Goal: Task Accomplishment & Management: Use online tool/utility

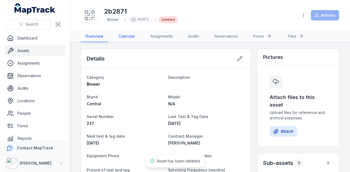
scroll to position [27, 0]
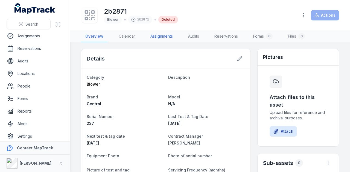
click at [163, 36] on link "Assignments" at bounding box center [161, 36] width 31 height 11
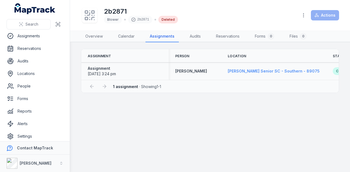
click at [248, 72] on span "[PERSON_NAME] Senior SC - Southern - 89075" at bounding box center [274, 71] width 92 height 5
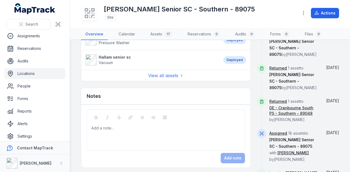
scroll to position [355, 0]
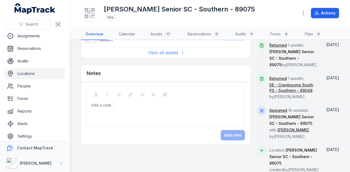
click at [165, 51] on link "View all assets" at bounding box center [166, 52] width 36 height 7
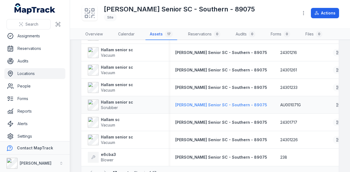
scroll to position [223, 0]
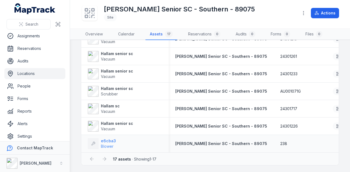
click at [110, 139] on strong "e6cba3" at bounding box center [108, 141] width 15 height 5
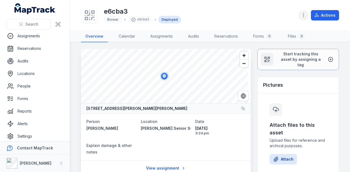
click at [303, 16] on icon "button" at bounding box center [303, 15] width 5 height 5
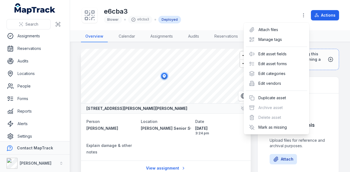
drag, startPoint x: 223, startPoint y: 6, endPoint x: 281, endPoint y: 16, distance: 59.3
click at [223, 6] on div "e6cba3 Blower e6cba3 Deployed Actions" at bounding box center [210, 15] width 258 height 26
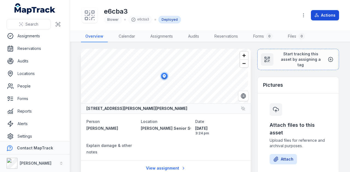
click at [327, 12] on button "Actions" at bounding box center [325, 15] width 28 height 10
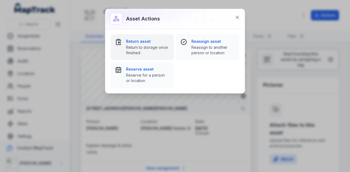
click at [149, 49] on span "Return to storage once finished" at bounding box center [147, 50] width 43 height 11
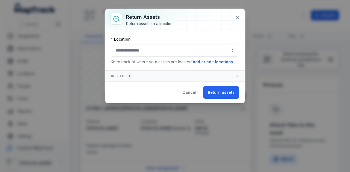
click at [166, 53] on button "button" at bounding box center [175, 50] width 128 height 13
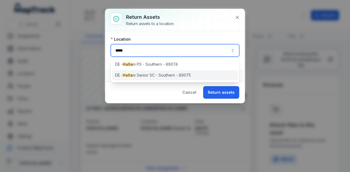
type input "*****"
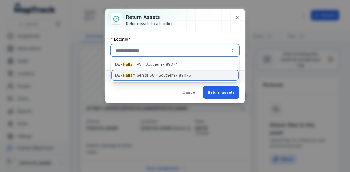
click at [194, 74] on div "[PERSON_NAME] m Senior SC - Southern - 89075" at bounding box center [175, 76] width 127 height 10
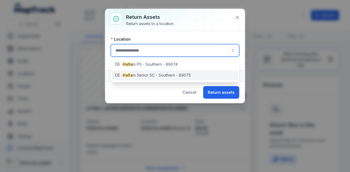
type input "**********"
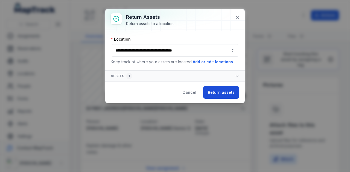
click at [217, 91] on button "Return assets" at bounding box center [221, 92] width 36 height 13
